Goal: Information Seeking & Learning: Find specific fact

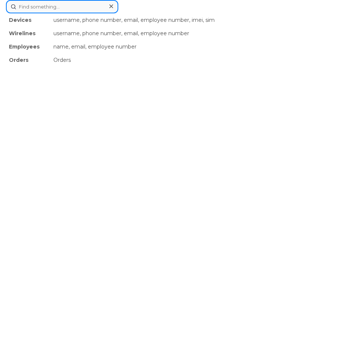
click at [165, 13] on div "Devices username, phone number, email, employee number, imei, sim Wirelines use…" at bounding box center [176, 6] width 341 height 13
paste input "302512"
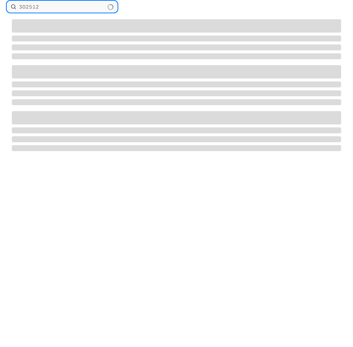
type input "302512"
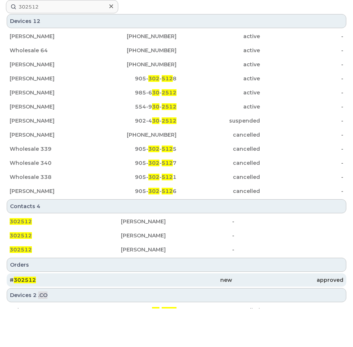
click at [23, 280] on span "302512" at bounding box center [25, 280] width 22 height 7
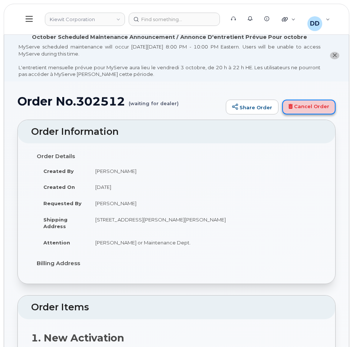
click at [314, 107] on link "Cancel Order" at bounding box center [308, 107] width 53 height 15
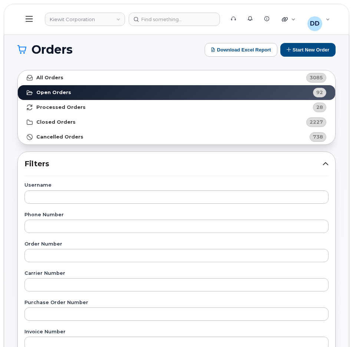
click at [29, 19] on icon at bounding box center [29, 19] width 7 height 8
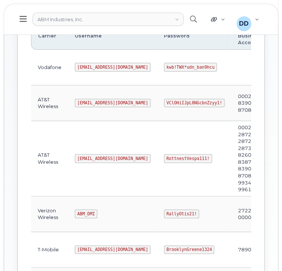
scroll to position [126, 0]
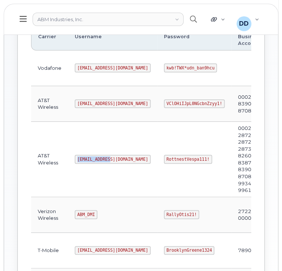
drag, startPoint x: 108, startPoint y: 156, endPoint x: 74, endPoint y: 157, distance: 33.4
click at [75, 157] on code "abm@dminc.com" at bounding box center [113, 159] width 76 height 9
click at [109, 136] on td "abm@dminc.com" at bounding box center [112, 159] width 89 height 75
drag, startPoint x: 107, startPoint y: 158, endPoint x: 73, endPoint y: 159, distance: 33.4
click at [73, 159] on td "abm@dminc.com" at bounding box center [112, 159] width 89 height 75
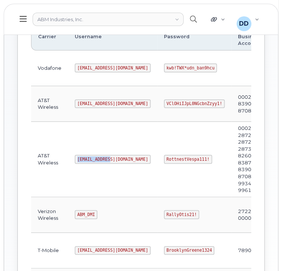
copy code "abm@dminc.com"
drag, startPoint x: 179, startPoint y: 157, endPoint x: 143, endPoint y: 160, distance: 36.5
click at [164, 160] on code "RottnestVespa111!" at bounding box center [188, 159] width 48 height 9
click at [184, 158] on td "RottnestVespa111!" at bounding box center [195, 159] width 74 height 75
drag, startPoint x: 179, startPoint y: 156, endPoint x: 138, endPoint y: 161, distance: 41.1
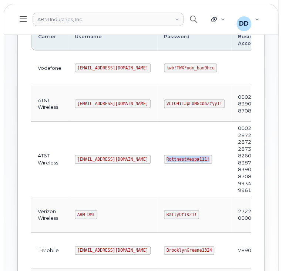
click at [164, 161] on code "RottnestVespa111!" at bounding box center [188, 159] width 48 height 9
copy code "RottnestVespa111!"
